Goal: Task Accomplishment & Management: Complete application form

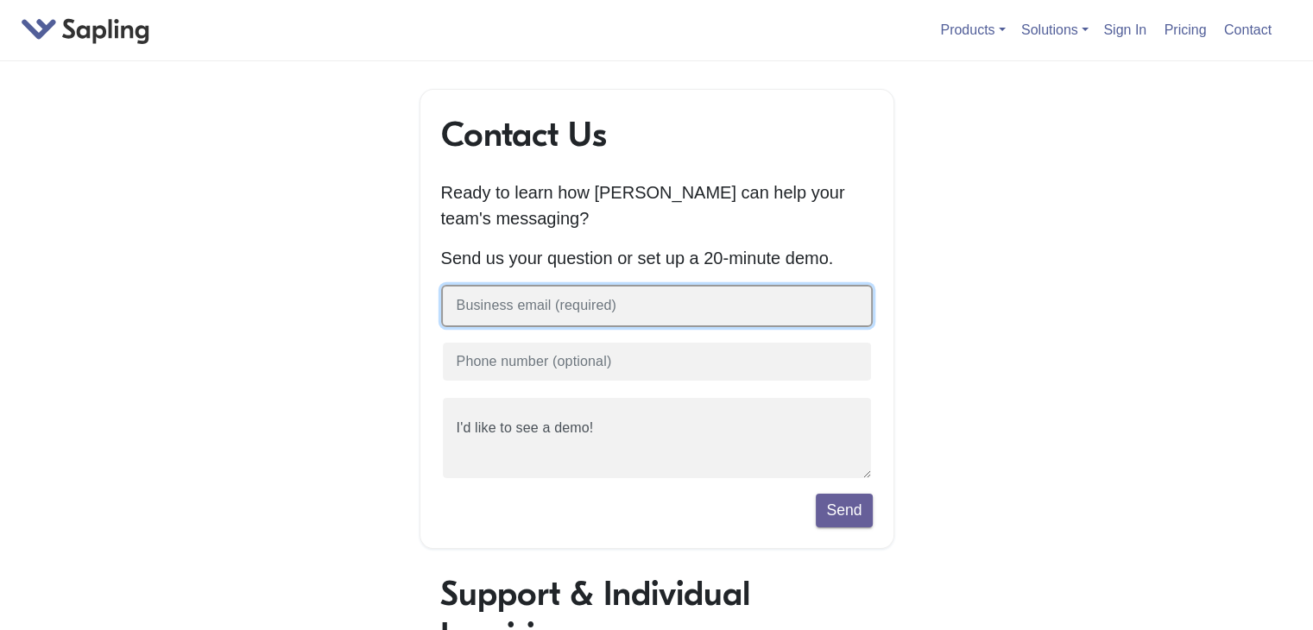
click at [610, 305] on input "text" at bounding box center [656, 306] width 431 height 42
paste input "[EMAIL_ADDRESS][DOMAIN_NAME]"
type input "[EMAIL_ADDRESS][DOMAIN_NAME]"
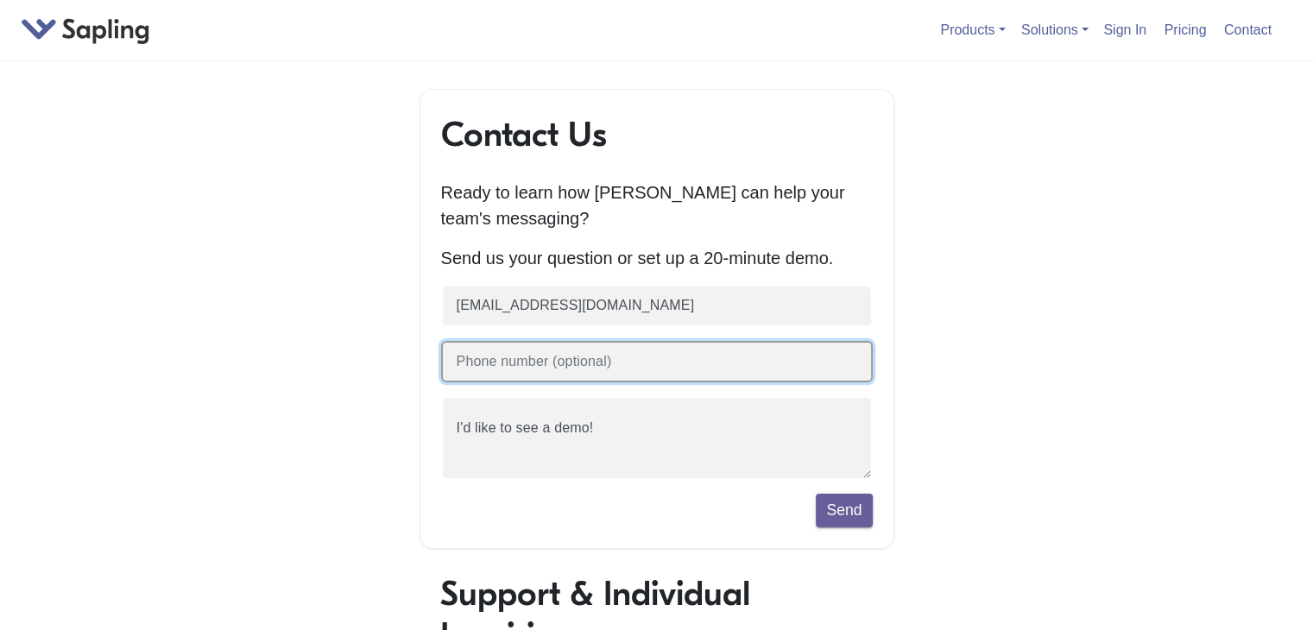
click at [544, 364] on input "text" at bounding box center [656, 362] width 431 height 42
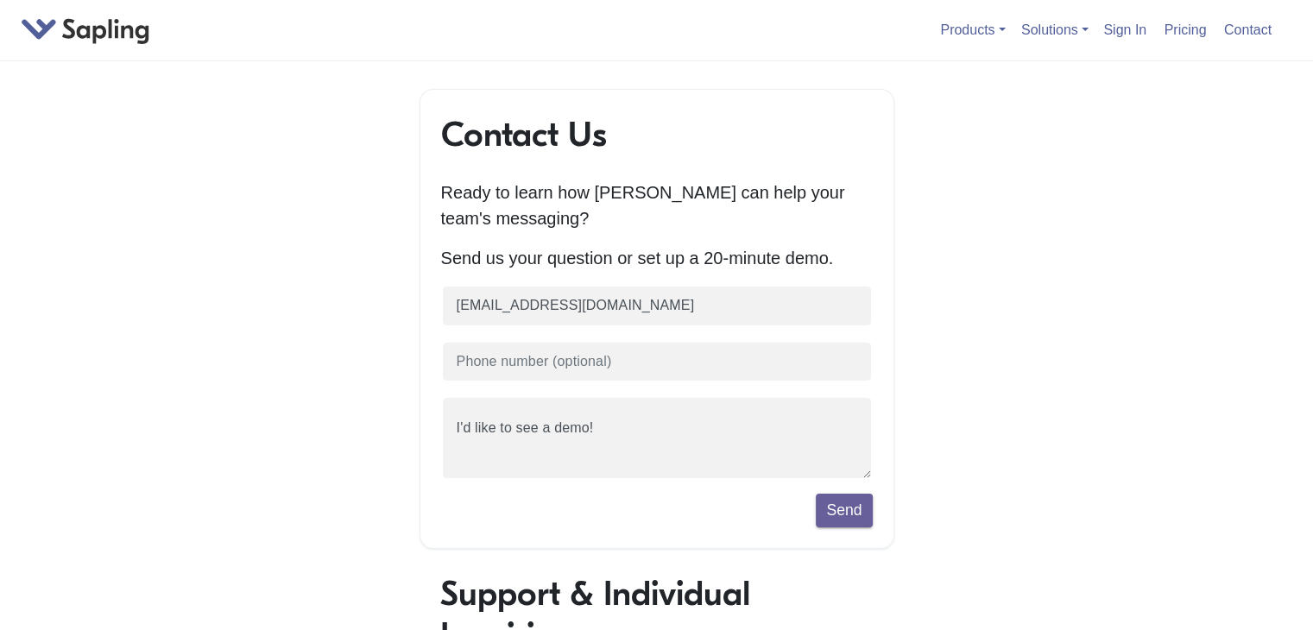
click at [370, 456] on div "Contact Us Ready to learn how [PERSON_NAME] can help your team's messaging? Sen…" at bounding box center [657, 610] width 984 height 1042
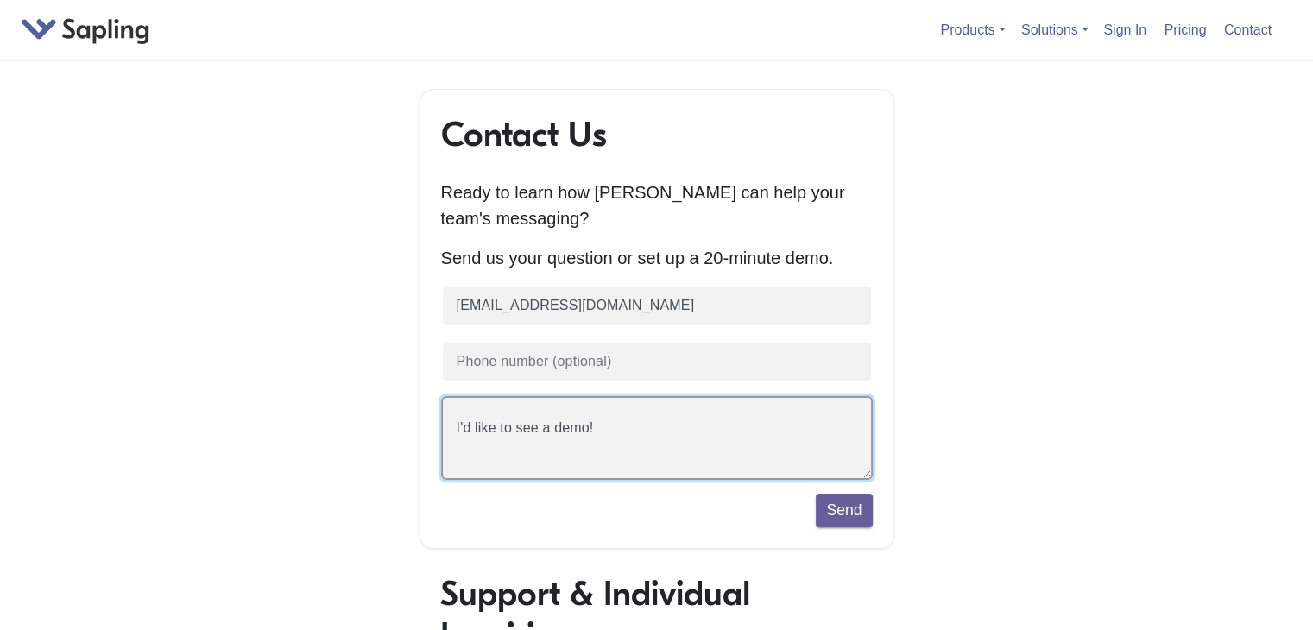
click at [517, 456] on textarea "I'd like to see a demo!" at bounding box center [656, 438] width 431 height 84
click at [608, 432] on textarea "I'd like to see a demo!" at bounding box center [656, 438] width 431 height 84
click at [546, 414] on textarea "I'd like to see a demo!" at bounding box center [656, 438] width 431 height 84
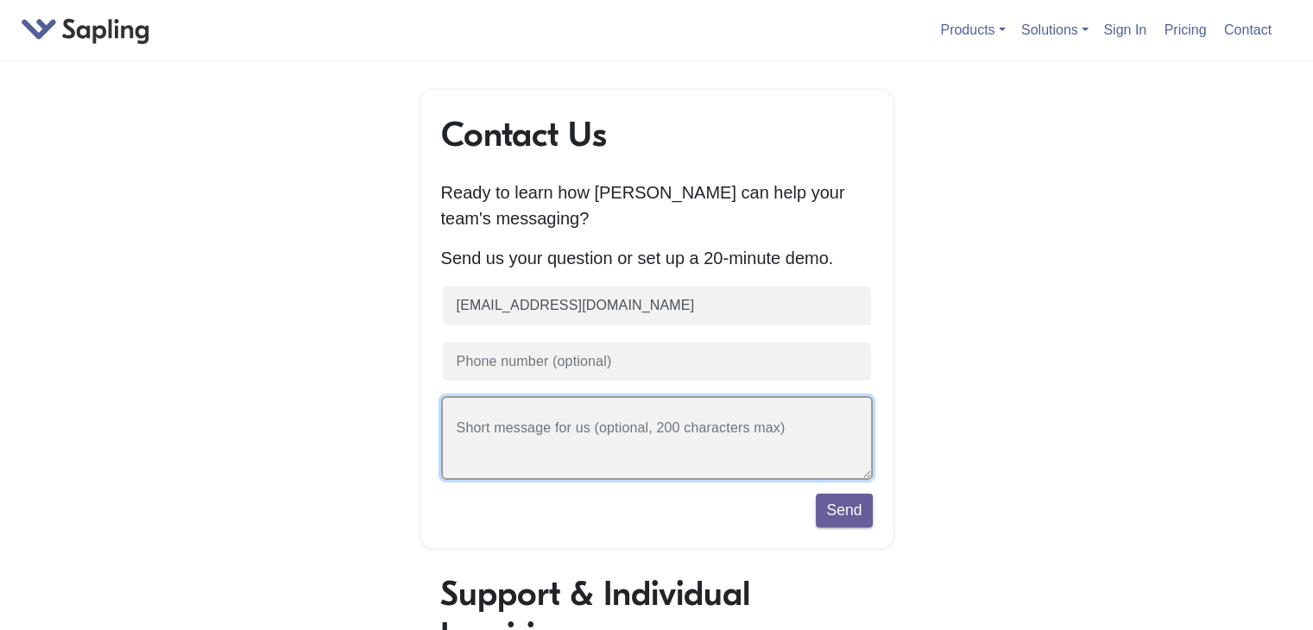
paste textarea "Hi there! We offer a solution for digital sellers that covers payment processin…"
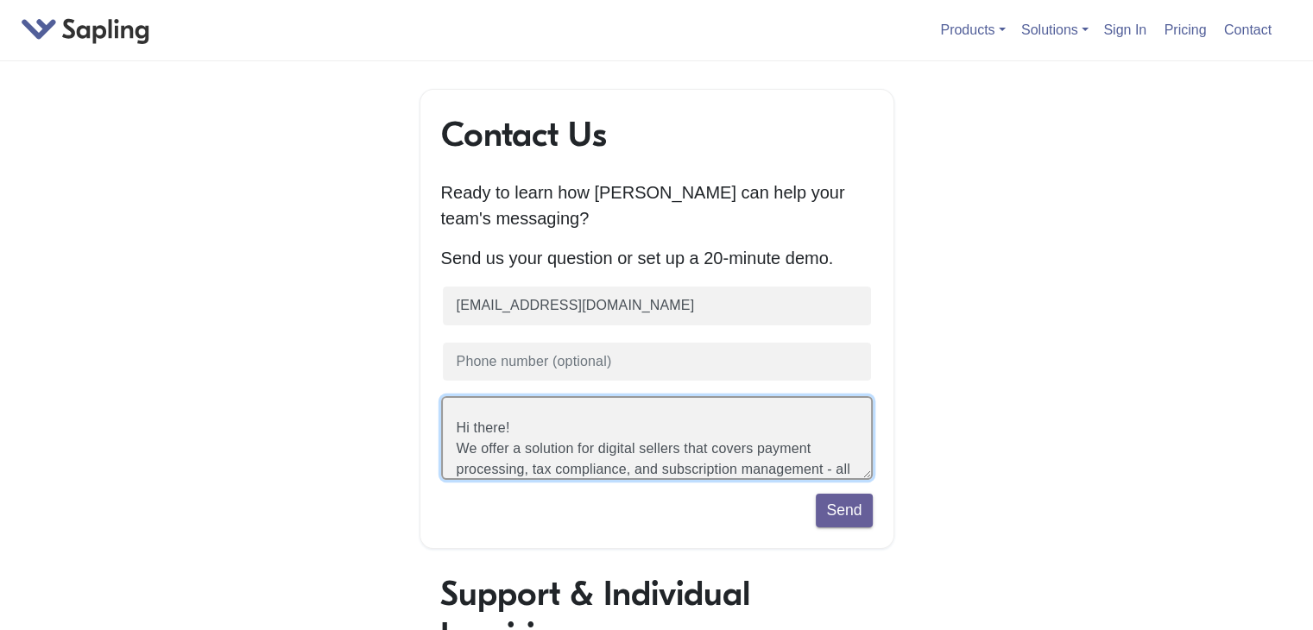
scroll to position [345, 0]
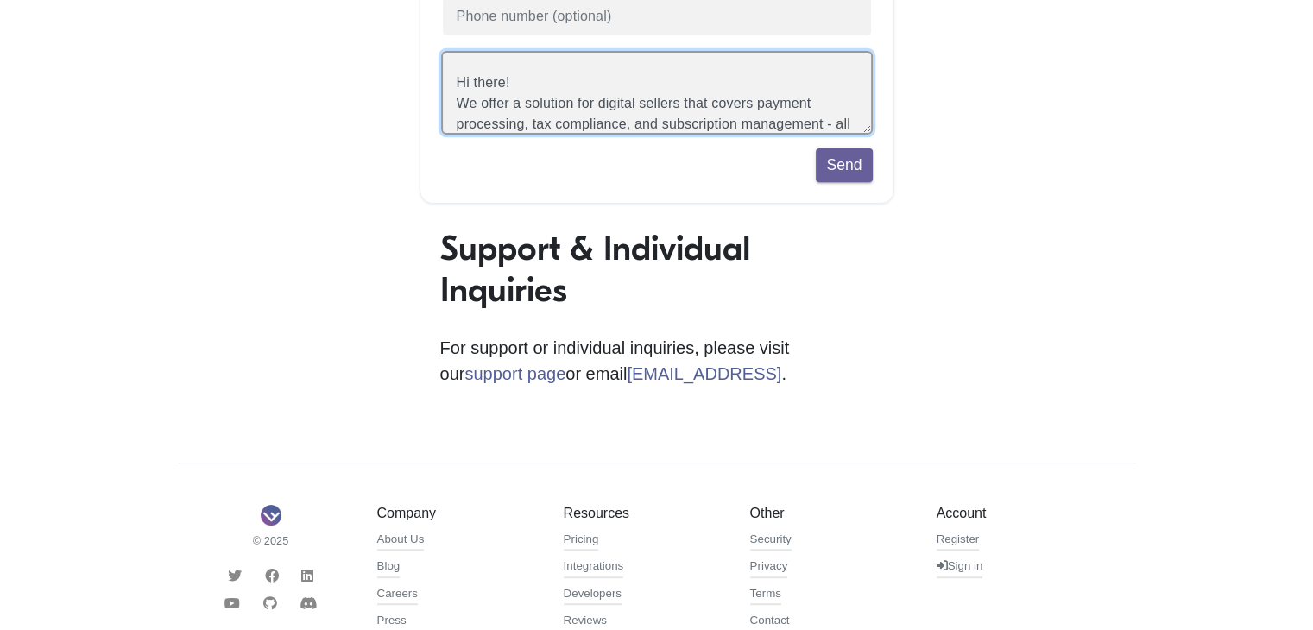
type textarea "Hi there! We offer a solution for digital sellers that covers payment processin…"
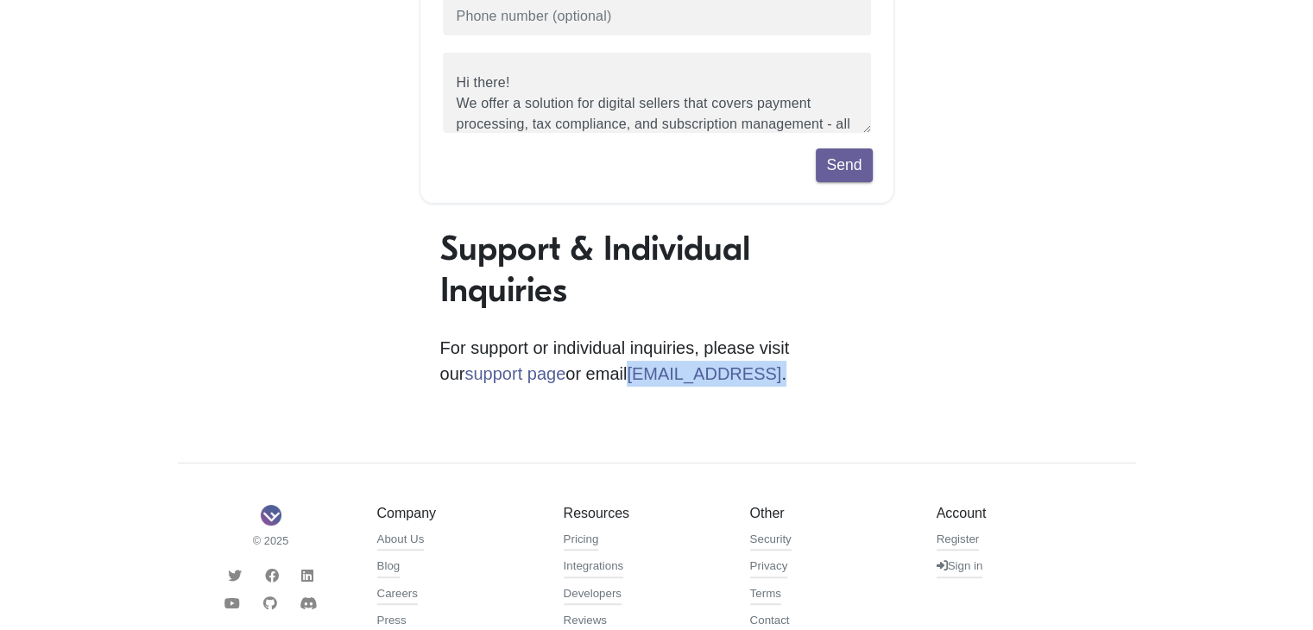
drag, startPoint x: 702, startPoint y: 378, endPoint x: 545, endPoint y: 386, distance: 157.3
click at [545, 386] on p "For support or individual inquiries, please visit our support page or email [EM…" at bounding box center [656, 361] width 433 height 52
copy p "[EMAIL_ADDRESS] ."
click at [853, 167] on button "Send" at bounding box center [844, 164] width 56 height 33
